Goal: Information Seeking & Learning: Find specific fact

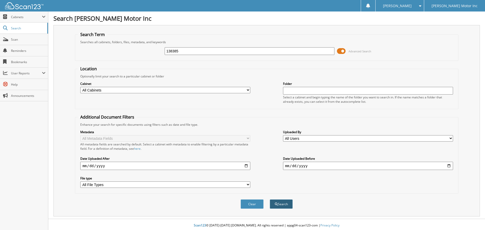
type input "138385"
click at [279, 204] on button "Search" at bounding box center [280, 203] width 23 height 9
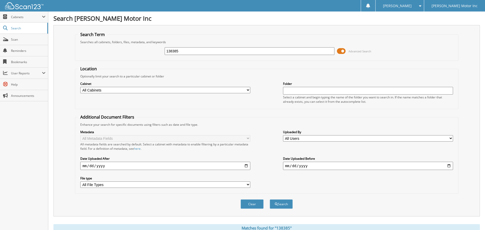
click at [340, 56] on div "138385 Advanced Search" at bounding box center [266, 51] width 377 height 14
click at [341, 52] on span at bounding box center [341, 51] width 9 height 8
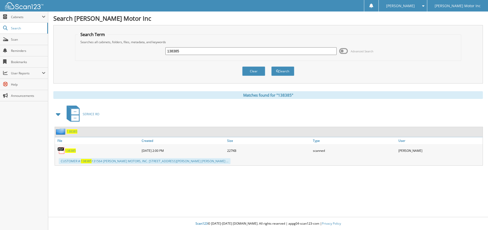
click at [68, 150] on span "138385" at bounding box center [70, 150] width 11 height 4
click at [72, 152] on span "138385" at bounding box center [70, 150] width 11 height 4
click at [76, 149] on div "138385" at bounding box center [98, 150] width 86 height 10
click at [65, 151] on img at bounding box center [61, 151] width 8 height 8
click at [69, 151] on span "138385" at bounding box center [70, 150] width 11 height 4
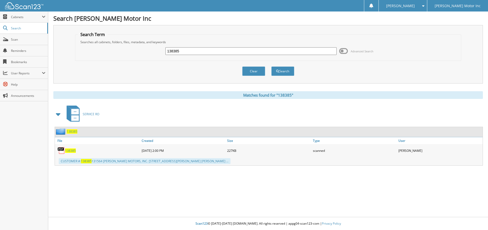
click at [187, 52] on input "138385" at bounding box center [251, 51] width 171 height 8
type input "138395"
click at [283, 69] on button "Search" at bounding box center [283, 70] width 23 height 9
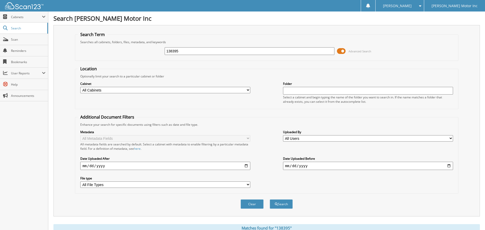
click at [343, 49] on span at bounding box center [341, 51] width 9 height 8
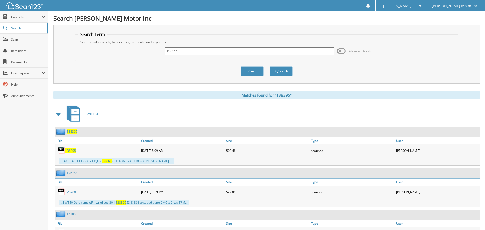
click at [71, 150] on span "138395" at bounding box center [70, 150] width 11 height 4
click at [187, 49] on input "138395" at bounding box center [250, 51] width 170 height 8
type input "139835"
click at [269, 66] on button "Search" at bounding box center [280, 70] width 23 height 9
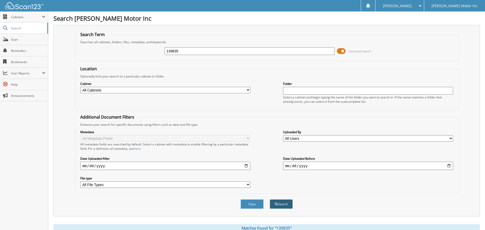
click at [276, 206] on button "Search" at bounding box center [280, 203] width 23 height 9
click at [345, 51] on span at bounding box center [341, 51] width 9 height 8
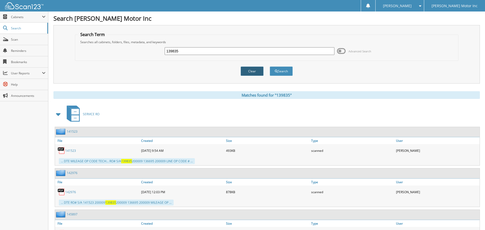
click at [254, 72] on button "Clear" at bounding box center [251, 70] width 23 height 9
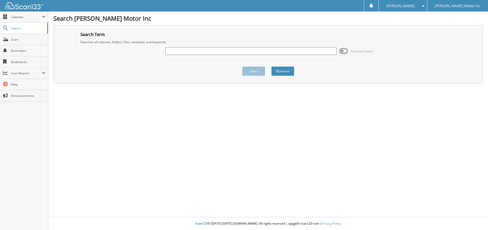
click at [189, 47] on input "text" at bounding box center [251, 51] width 171 height 8
type input "139835"
click at [287, 72] on button "Search" at bounding box center [283, 70] width 23 height 9
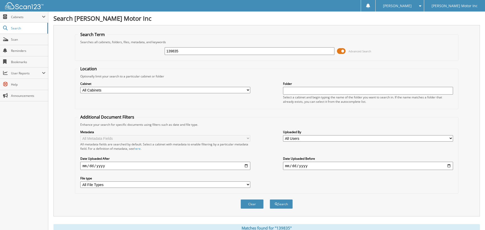
click at [342, 50] on span at bounding box center [341, 51] width 9 height 8
